Goal: Task Accomplishment & Management: Manage account settings

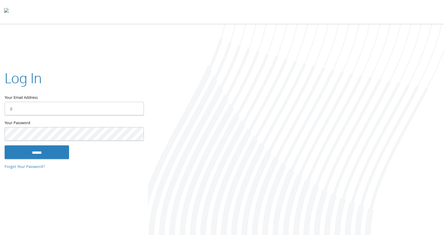
type input "**********"
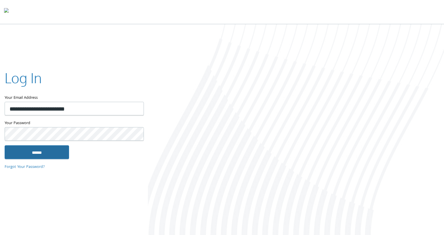
click at [55, 153] on input "******" at bounding box center [37, 152] width 64 height 14
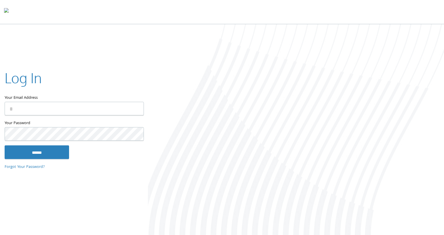
type input "**********"
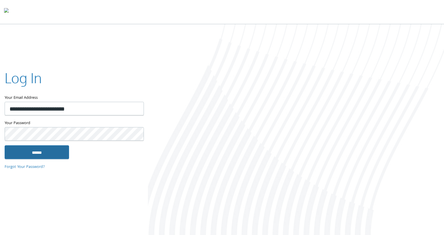
click at [40, 153] on input "******" at bounding box center [37, 152] width 64 height 14
